Goal: Use online tool/utility: Utilize a website feature to perform a specific function

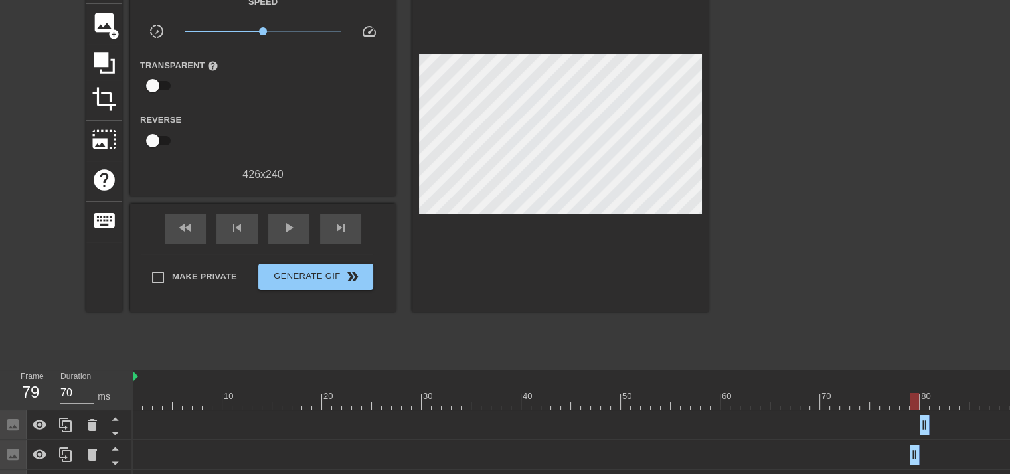
scroll to position [0, 561]
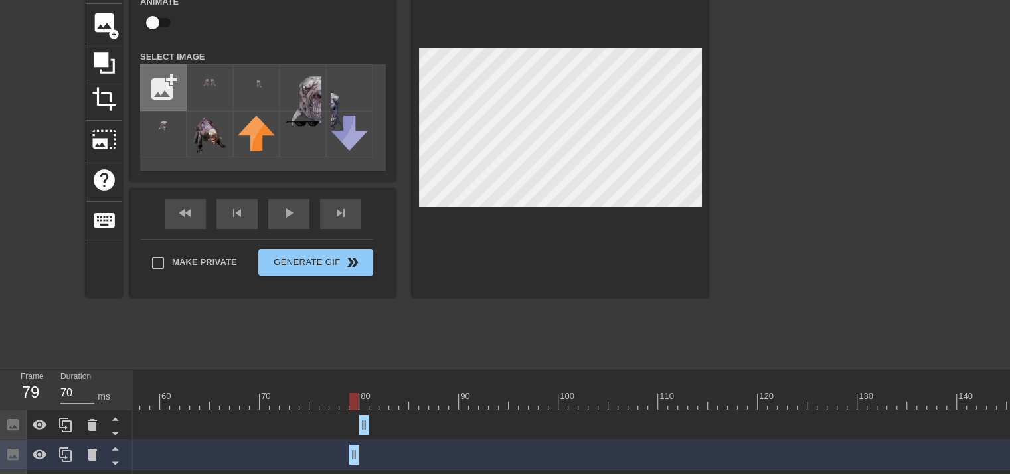
click at [174, 85] on input "file" at bounding box center [163, 87] width 45 height 45
type input "C:\fakepath\Untitled drawing (1).png"
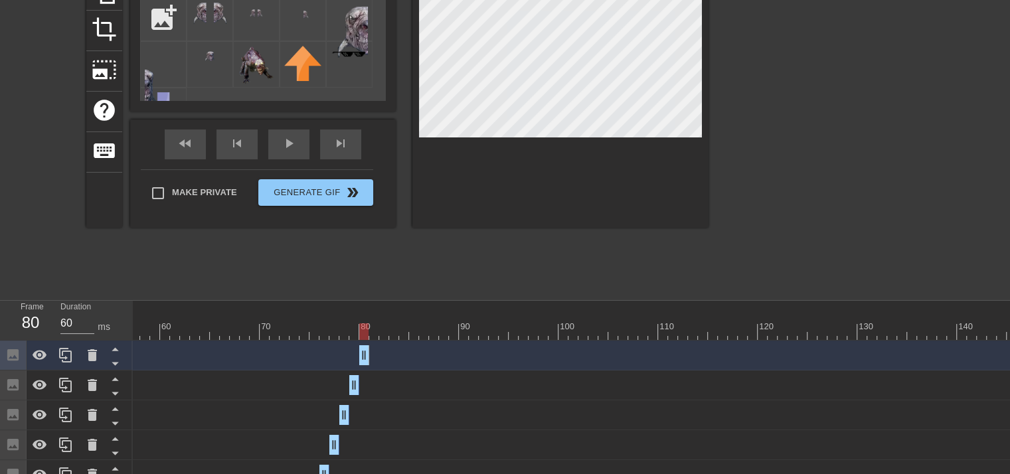
scroll to position [131, 0]
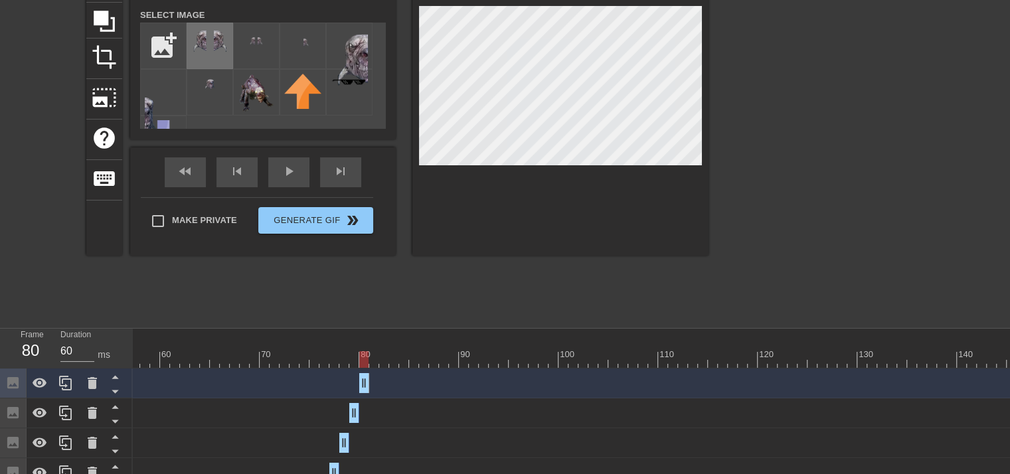
click at [207, 50] on img at bounding box center [209, 41] width 37 height 29
click at [93, 379] on icon at bounding box center [92, 383] width 9 height 12
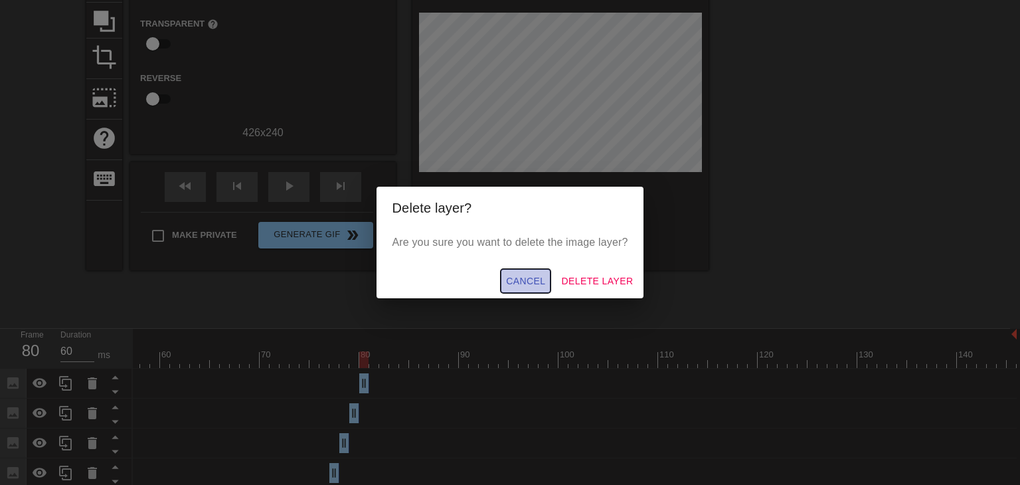
click at [547, 282] on button "Cancel" at bounding box center [526, 281] width 50 height 25
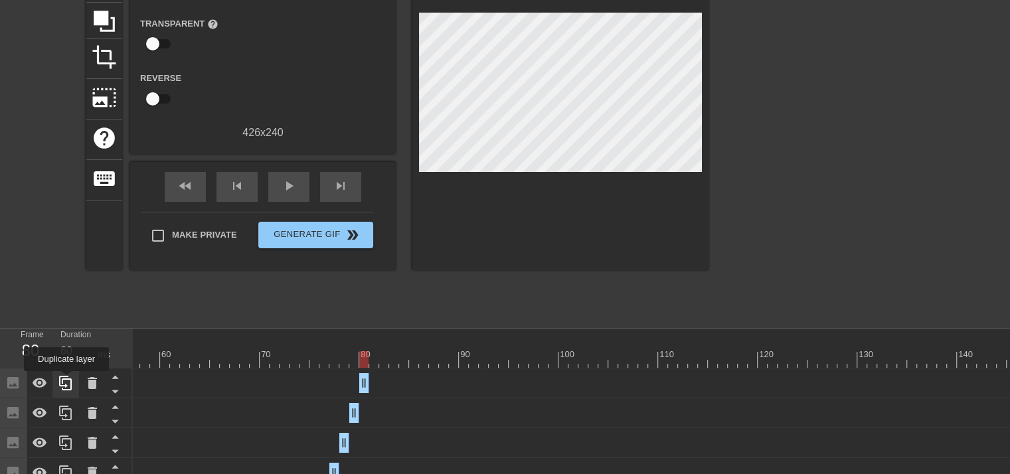
click at [66, 381] on icon at bounding box center [66, 383] width 16 height 16
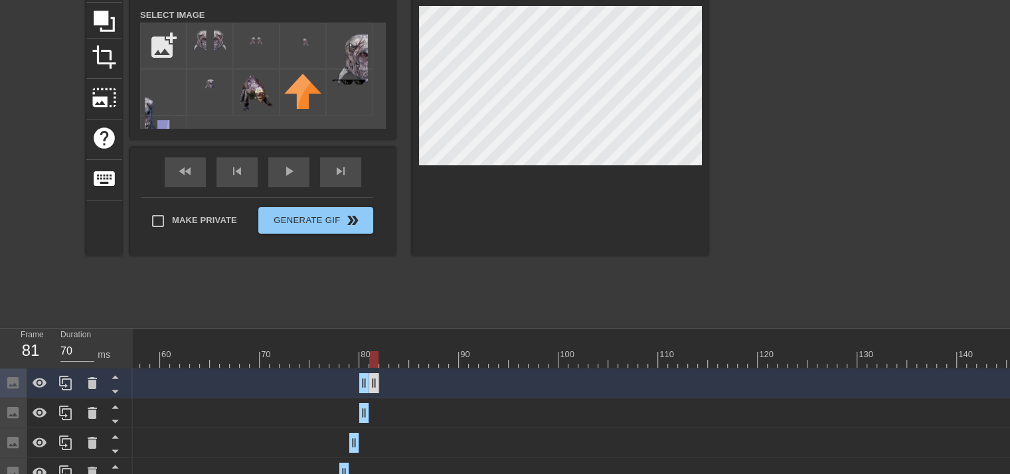
drag, startPoint x: 366, startPoint y: 383, endPoint x: 375, endPoint y: 383, distance: 9.3
drag, startPoint x: 361, startPoint y: 383, endPoint x: 369, endPoint y: 383, distance: 8.6
click at [68, 391] on div at bounding box center [65, 383] width 27 height 29
drag, startPoint x: 377, startPoint y: 378, endPoint x: 387, endPoint y: 376, distance: 9.5
drag, startPoint x: 373, startPoint y: 383, endPoint x: 381, endPoint y: 382, distance: 7.4
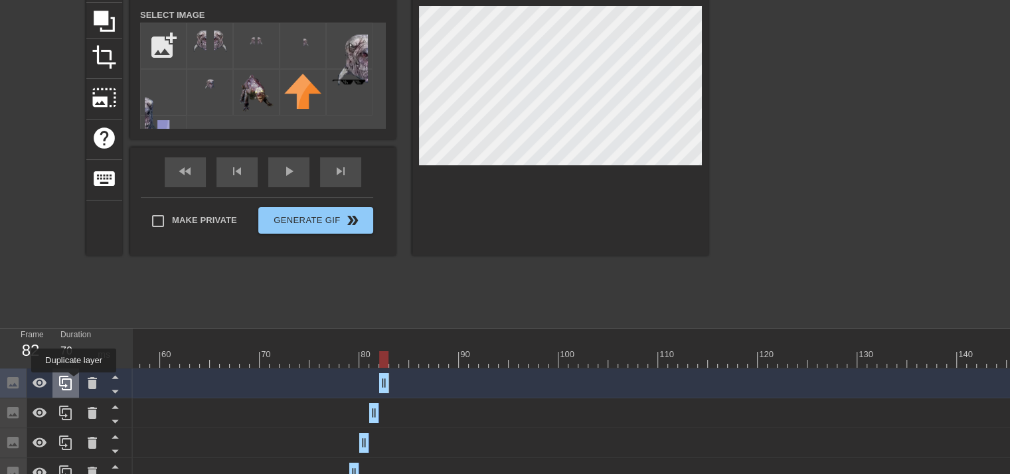
click at [74, 382] on div at bounding box center [65, 383] width 27 height 29
drag, startPoint x: 387, startPoint y: 377, endPoint x: 393, endPoint y: 379, distance: 6.9
drag, startPoint x: 385, startPoint y: 381, endPoint x: 396, endPoint y: 380, distance: 11.3
click at [62, 378] on icon at bounding box center [66, 383] width 16 height 16
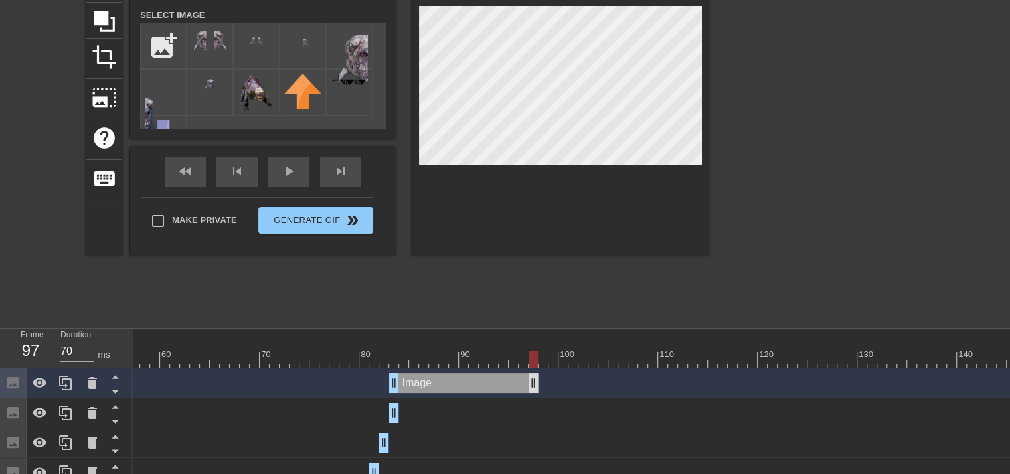
drag, startPoint x: 395, startPoint y: 383, endPoint x: 535, endPoint y: 389, distance: 139.6
drag, startPoint x: 396, startPoint y: 380, endPoint x: 542, endPoint y: 374, distance: 146.2
click at [542, 374] on div "Image drag_handle drag_handle" at bounding box center [294, 383] width 1445 height 20
click at [869, 351] on div "menu_book Browse the tutorials! [DOMAIN_NAME] The online gif editor Send Feedba…" at bounding box center [505, 268] width 1010 height 798
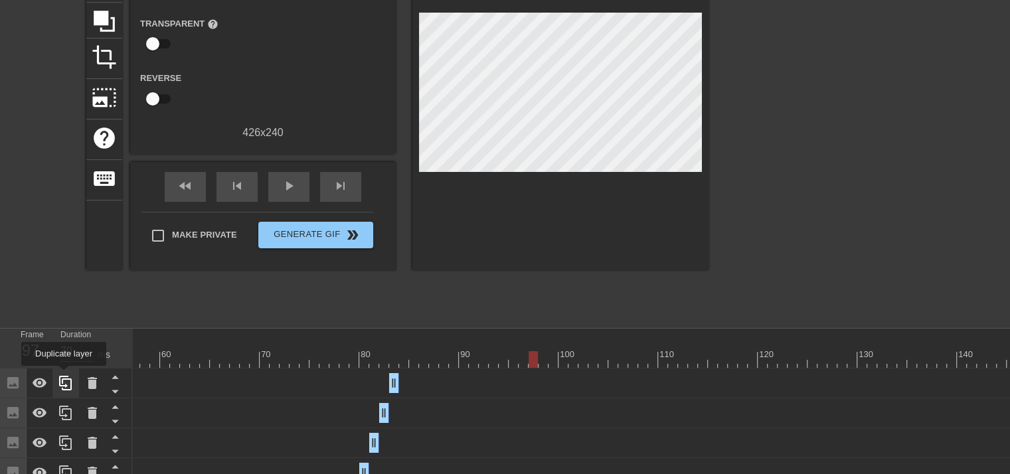
click at [64, 375] on icon at bounding box center [66, 383] width 16 height 16
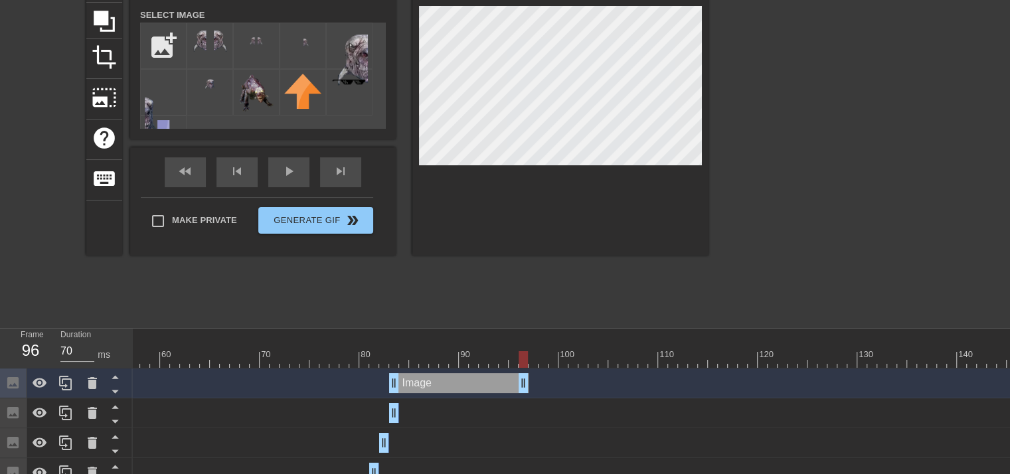
drag, startPoint x: 396, startPoint y: 377, endPoint x: 522, endPoint y: 367, distance: 126.6
drag, startPoint x: 393, startPoint y: 382, endPoint x: 538, endPoint y: 383, distance: 144.8
click at [538, 383] on div "Image drag_handle drag_handle" at bounding box center [294, 383] width 1445 height 20
click at [783, 269] on div "title add_circle image add_circle crop photo_size_select_large help keyboard Im…" at bounding box center [505, 121] width 1010 height 398
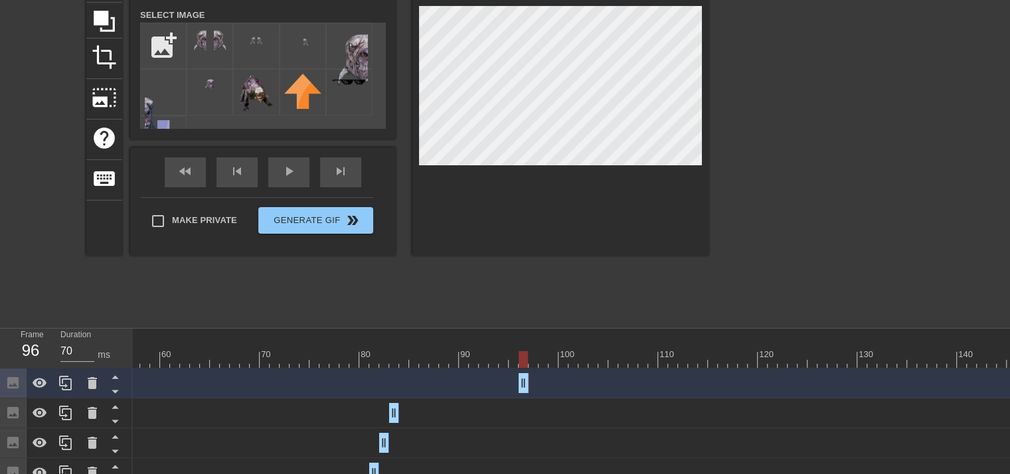
click at [398, 0] on html "menu_book Browse the tutorials! [DOMAIN_NAME] The online gif editor Send Feedba…" at bounding box center [505, 268] width 1010 height 798
click at [517, 381] on div "Image drag_handle drag_handle" at bounding box center [294, 383] width 1445 height 20
drag, startPoint x: 521, startPoint y: 383, endPoint x: 535, endPoint y: 382, distance: 13.3
drag, startPoint x: 521, startPoint y: 382, endPoint x: 507, endPoint y: 377, distance: 14.7
click at [507, 377] on div "Image drag_handle drag_handle" at bounding box center [294, 383] width 1445 height 20
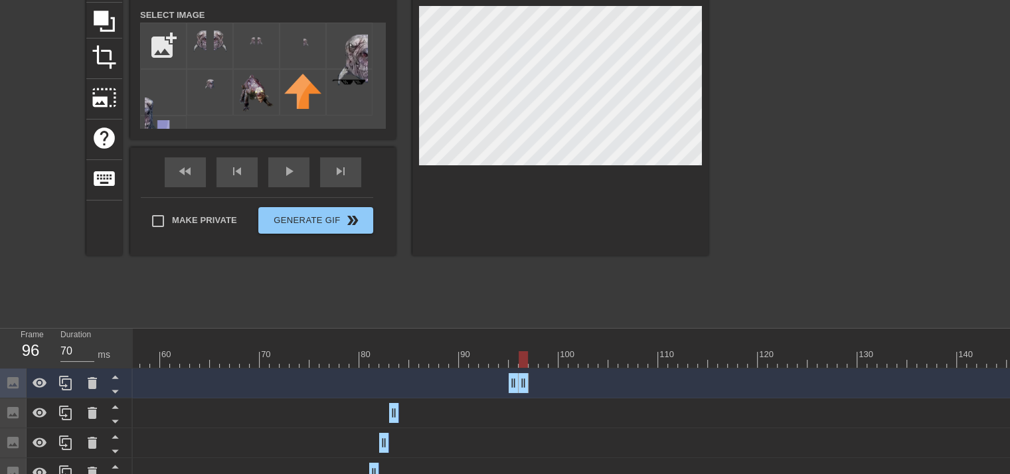
drag, startPoint x: 532, startPoint y: 378, endPoint x: 520, endPoint y: 379, distance: 12.0
drag, startPoint x: 521, startPoint y: 380, endPoint x: 513, endPoint y: 379, distance: 8.0
click at [64, 376] on icon at bounding box center [66, 383] width 16 height 16
drag, startPoint x: 511, startPoint y: 389, endPoint x: 499, endPoint y: 383, distance: 12.5
click at [499, 383] on div "Image drag_handle drag_handle" at bounding box center [294, 383] width 1445 height 20
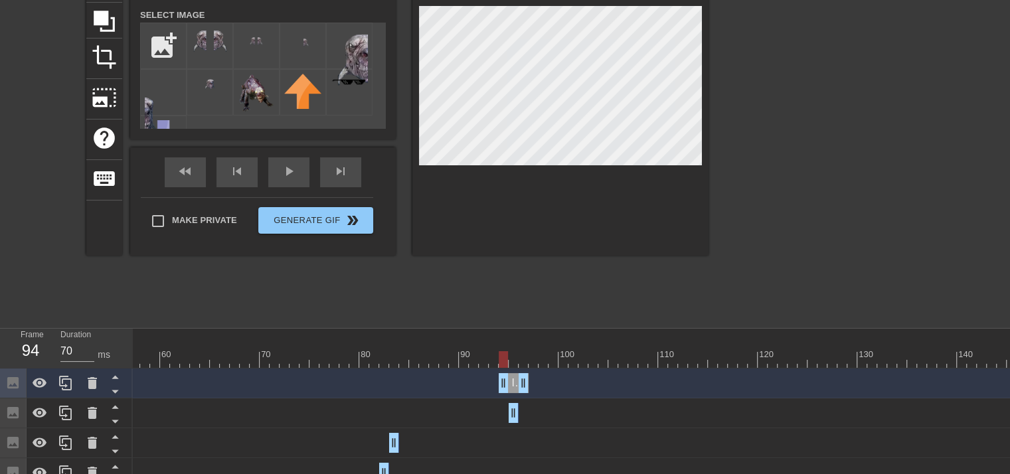
drag, startPoint x: 512, startPoint y: 383, endPoint x: 501, endPoint y: 379, distance: 11.8
drag, startPoint x: 520, startPoint y: 383, endPoint x: 505, endPoint y: 382, distance: 15.3
click at [66, 436] on icon at bounding box center [65, 443] width 13 height 15
drag, startPoint x: 395, startPoint y: 383, endPoint x: 406, endPoint y: 383, distance: 12.0
drag, startPoint x: 391, startPoint y: 378, endPoint x: 402, endPoint y: 383, distance: 13.1
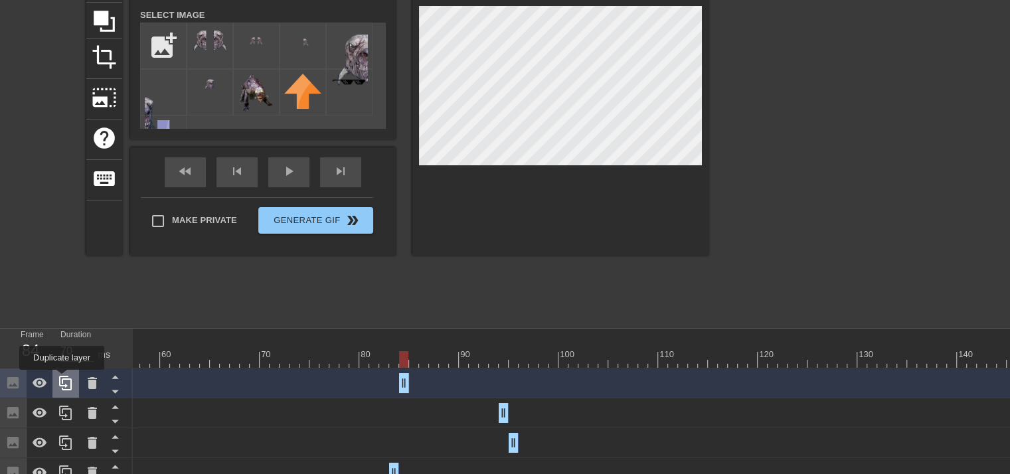
click at [62, 379] on icon at bounding box center [66, 383] width 16 height 16
drag, startPoint x: 403, startPoint y: 380, endPoint x: 414, endPoint y: 377, distance: 11.6
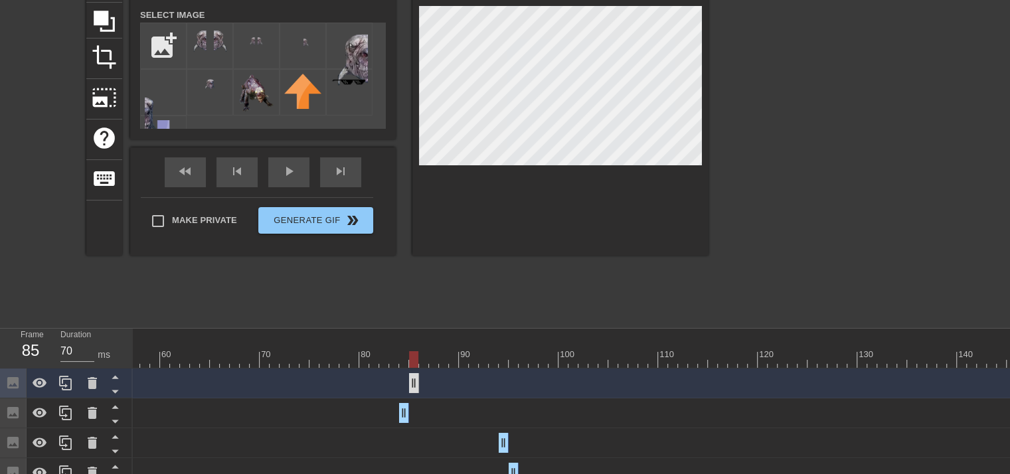
drag, startPoint x: 404, startPoint y: 377, endPoint x: 414, endPoint y: 375, distance: 10.8
click at [77, 381] on div at bounding box center [65, 383] width 27 height 29
drag, startPoint x: 417, startPoint y: 378, endPoint x: 427, endPoint y: 377, distance: 10.0
drag, startPoint x: 412, startPoint y: 381, endPoint x: 420, endPoint y: 381, distance: 8.0
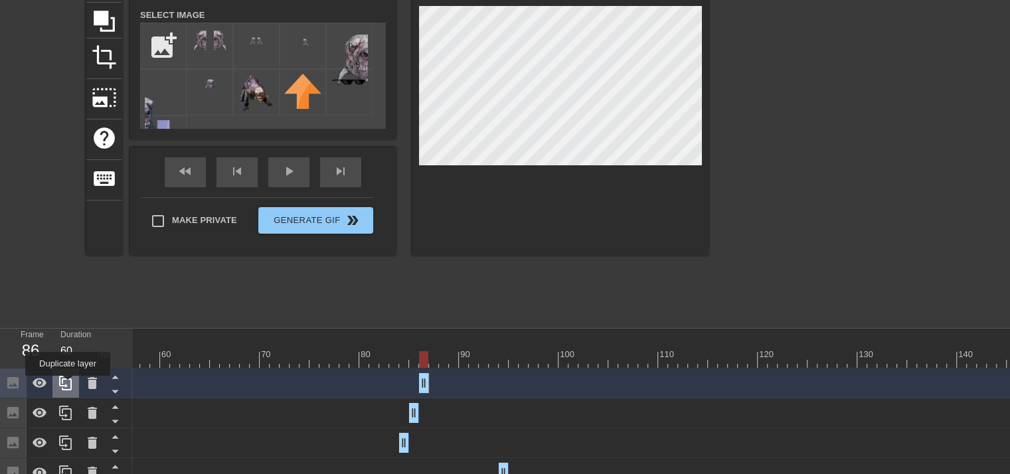
click at [68, 385] on icon at bounding box center [66, 383] width 16 height 16
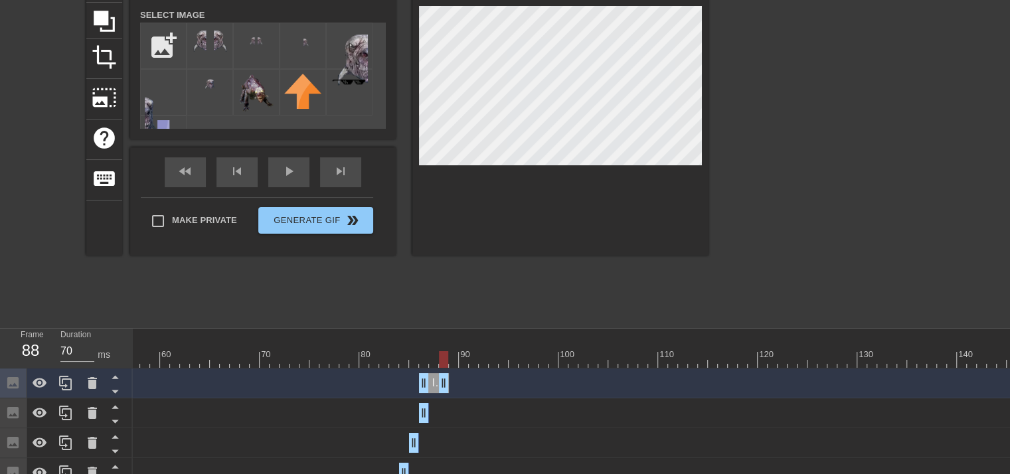
drag, startPoint x: 420, startPoint y: 377, endPoint x: 436, endPoint y: 376, distance: 16.0
drag, startPoint x: 446, startPoint y: 383, endPoint x: 435, endPoint y: 382, distance: 11.3
drag, startPoint x: 422, startPoint y: 381, endPoint x: 430, endPoint y: 381, distance: 8.0
click at [61, 391] on div at bounding box center [65, 383] width 27 height 29
drag, startPoint x: 434, startPoint y: 389, endPoint x: 446, endPoint y: 389, distance: 12.0
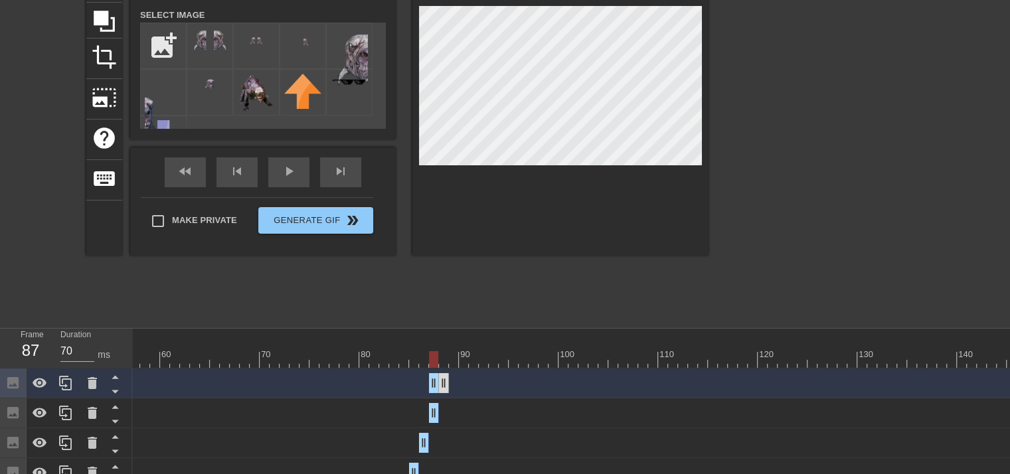
drag, startPoint x: 435, startPoint y: 383, endPoint x: 442, endPoint y: 383, distance: 7.3
click at [62, 393] on div at bounding box center [65, 383] width 27 height 29
drag, startPoint x: 444, startPoint y: 384, endPoint x: 454, endPoint y: 383, distance: 10.7
click at [68, 381] on icon at bounding box center [66, 383] width 16 height 16
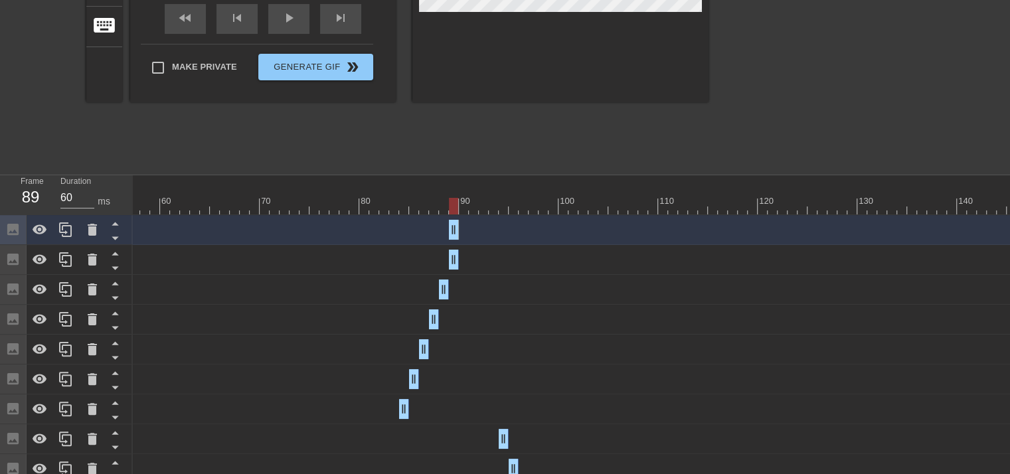
scroll to position [282, 0]
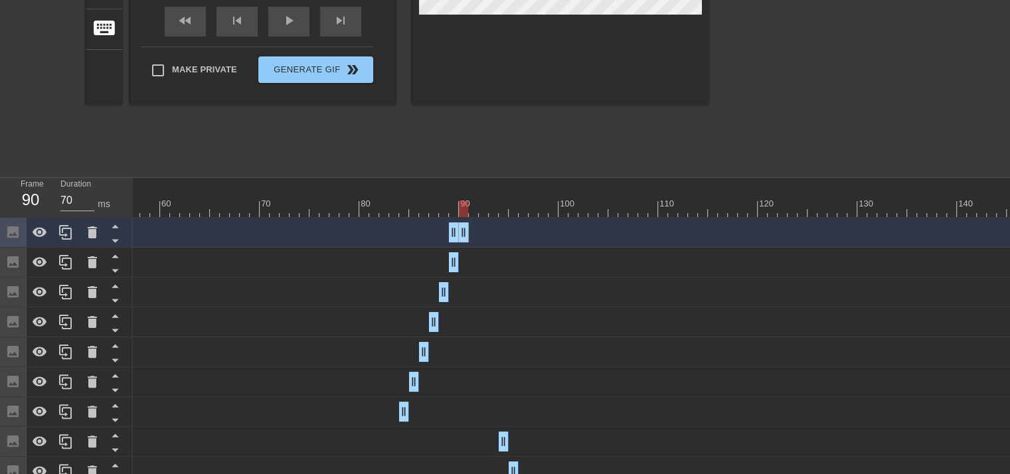
drag, startPoint x: 456, startPoint y: 222, endPoint x: 465, endPoint y: 223, distance: 9.3
drag, startPoint x: 454, startPoint y: 230, endPoint x: 463, endPoint y: 225, distance: 10.4
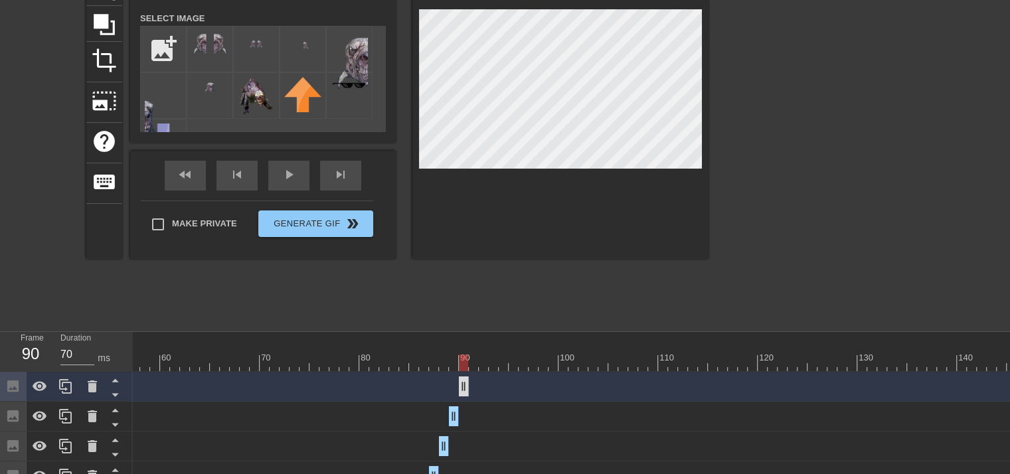
scroll to position [127, 0]
click at [64, 394] on icon at bounding box center [65, 387] width 13 height 15
drag, startPoint x: 464, startPoint y: 393, endPoint x: 472, endPoint y: 391, distance: 8.7
drag, startPoint x: 462, startPoint y: 384, endPoint x: 469, endPoint y: 386, distance: 6.9
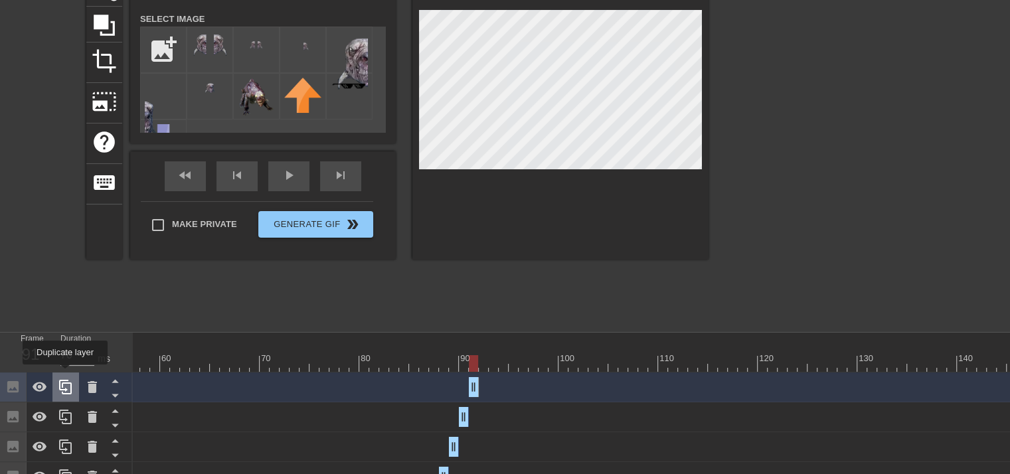
click at [65, 374] on div at bounding box center [65, 387] width 27 height 29
drag, startPoint x: 472, startPoint y: 383, endPoint x: 487, endPoint y: 381, distance: 15.5
drag, startPoint x: 497, startPoint y: 385, endPoint x: 486, endPoint y: 381, distance: 11.3
click at [70, 383] on icon at bounding box center [66, 387] width 16 height 16
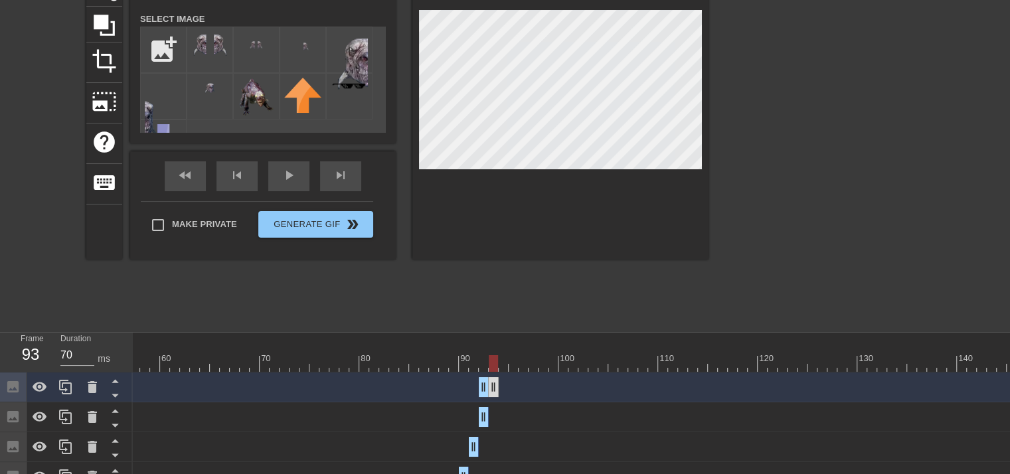
drag, startPoint x: 484, startPoint y: 391, endPoint x: 495, endPoint y: 389, distance: 10.8
drag, startPoint x: 481, startPoint y: 389, endPoint x: 490, endPoint y: 389, distance: 9.3
click at [681, 183] on div at bounding box center [560, 93] width 296 height 334
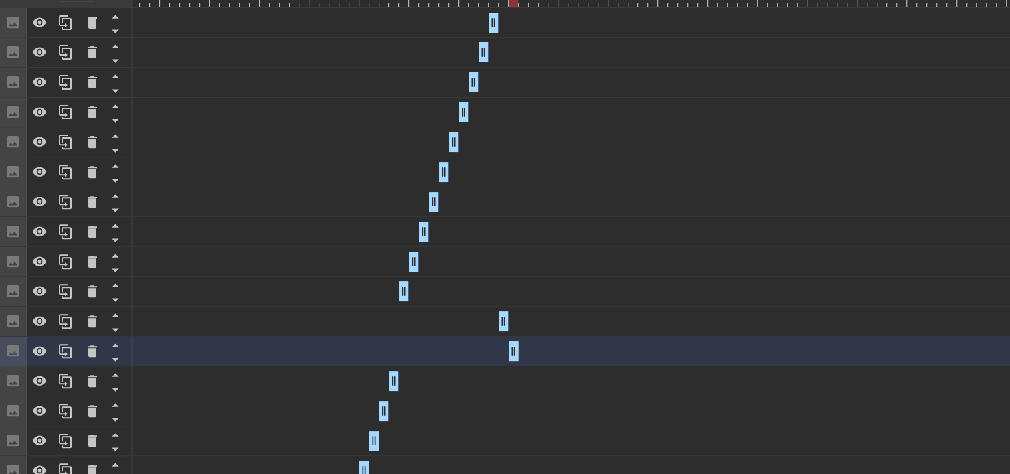
scroll to position [495, 0]
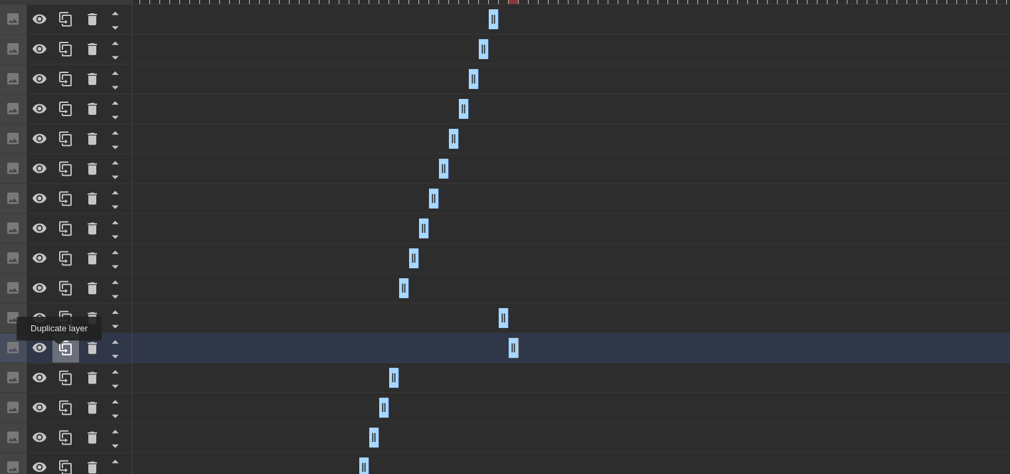
click at [59, 350] on icon at bounding box center [65, 348] width 13 height 15
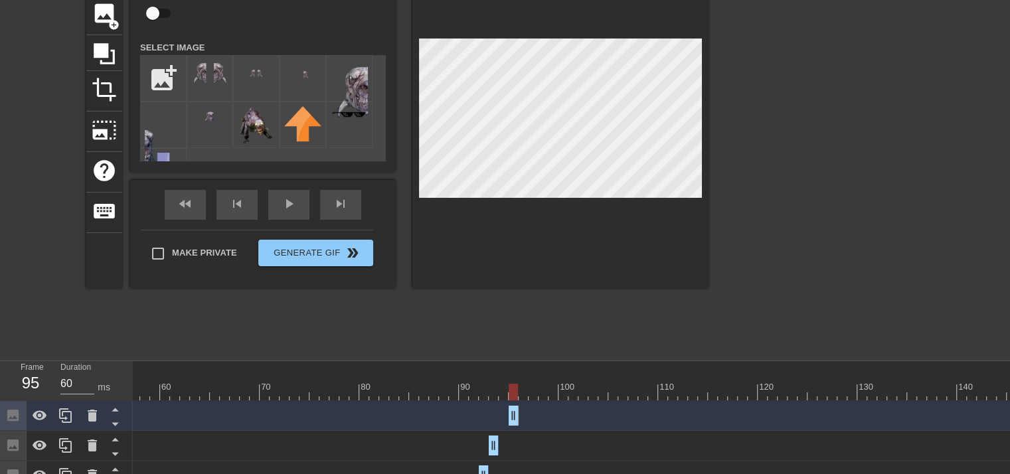
scroll to position [99, 0]
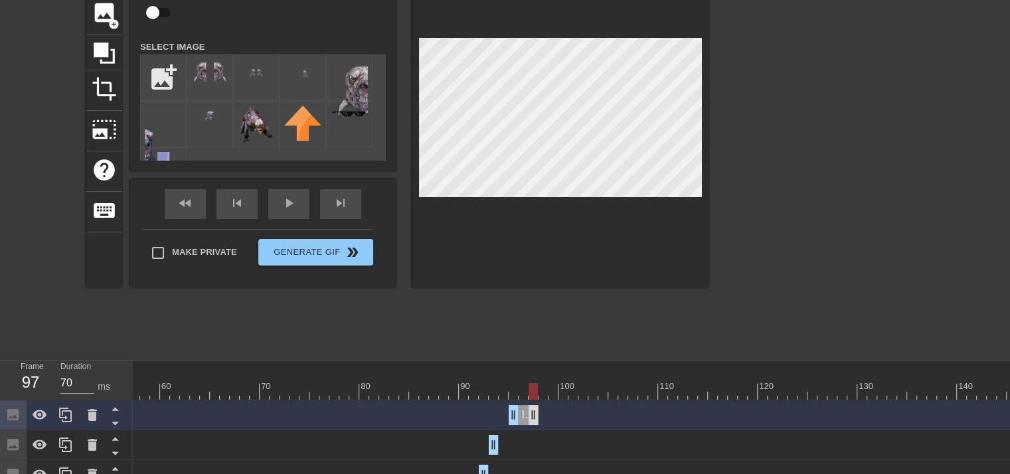
drag, startPoint x: 515, startPoint y: 418, endPoint x: 537, endPoint y: 412, distance: 21.9
drag, startPoint x: 514, startPoint y: 412, endPoint x: 535, endPoint y: 413, distance: 20.6
drag, startPoint x: 535, startPoint y: 414, endPoint x: 545, endPoint y: 414, distance: 9.3
drag, startPoint x: 532, startPoint y: 414, endPoint x: 525, endPoint y: 410, distance: 8.0
drag, startPoint x: 542, startPoint y: 415, endPoint x: 526, endPoint y: 412, distance: 16.3
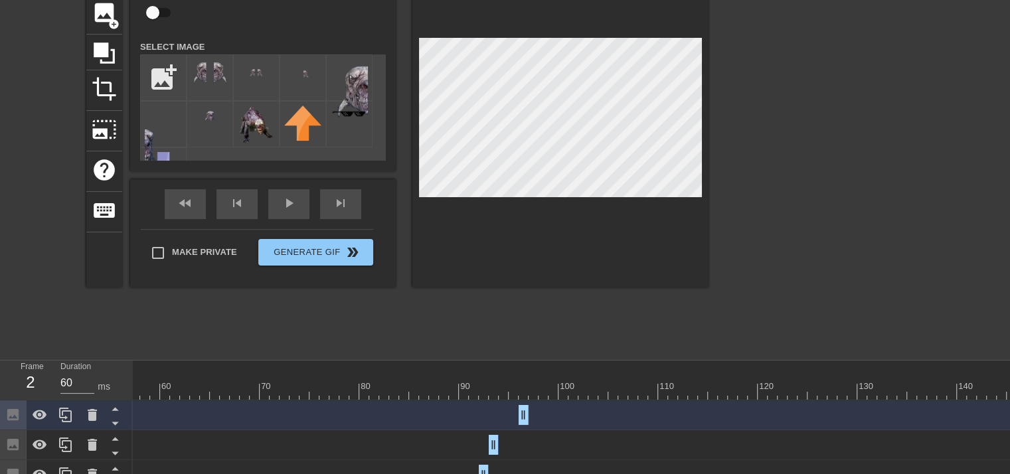
type input "70"
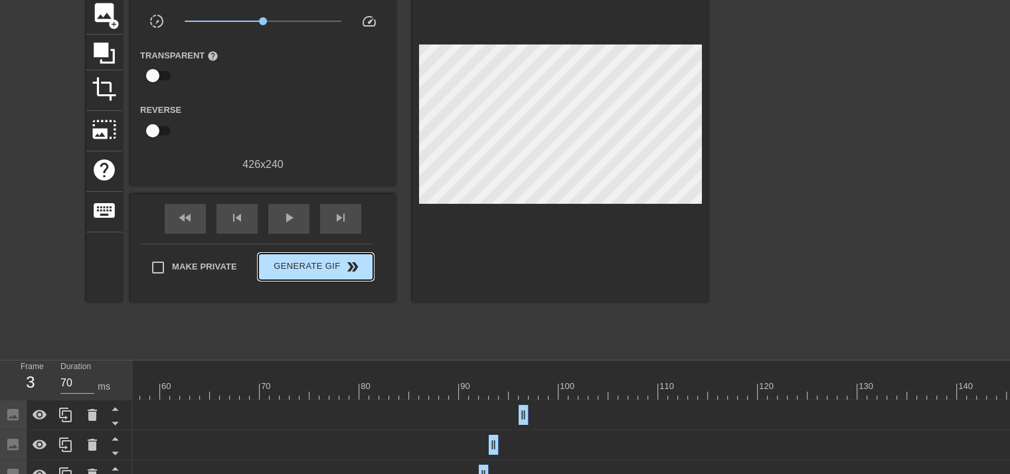
click at [290, 245] on div "Make Private Generate Gif double_arrow" at bounding box center [257, 270] width 232 height 52
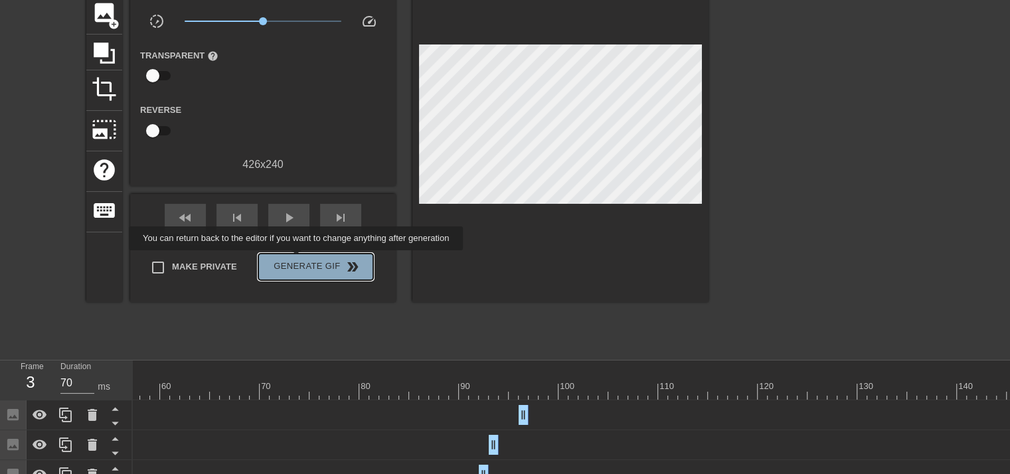
click at [298, 260] on span "Generate Gif double_arrow" at bounding box center [316, 267] width 104 height 16
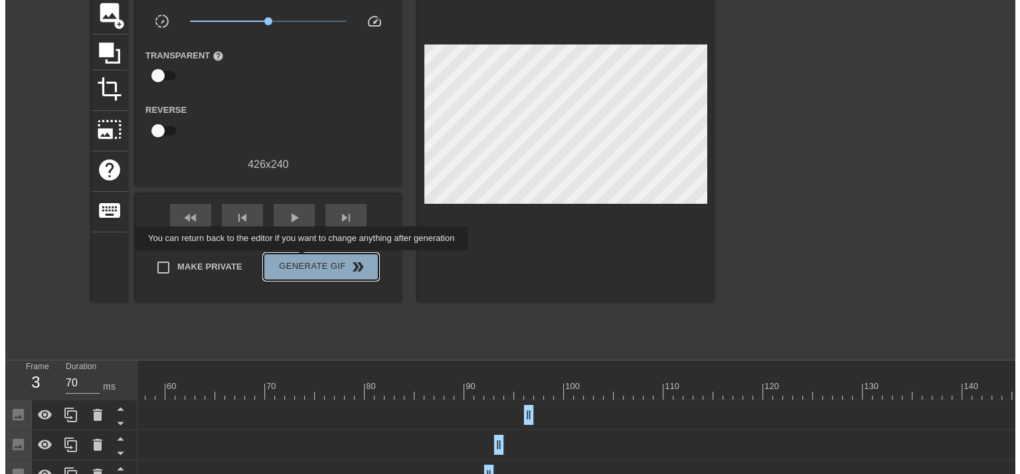
scroll to position [0, 0]
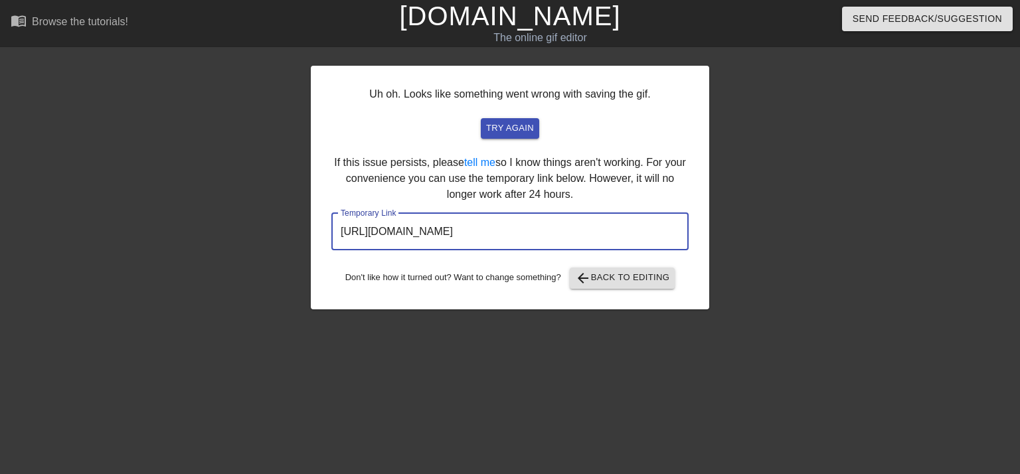
click at [579, 234] on input "[URL][DOMAIN_NAME]" at bounding box center [509, 231] width 357 height 37
